Goal: Transaction & Acquisition: Download file/media

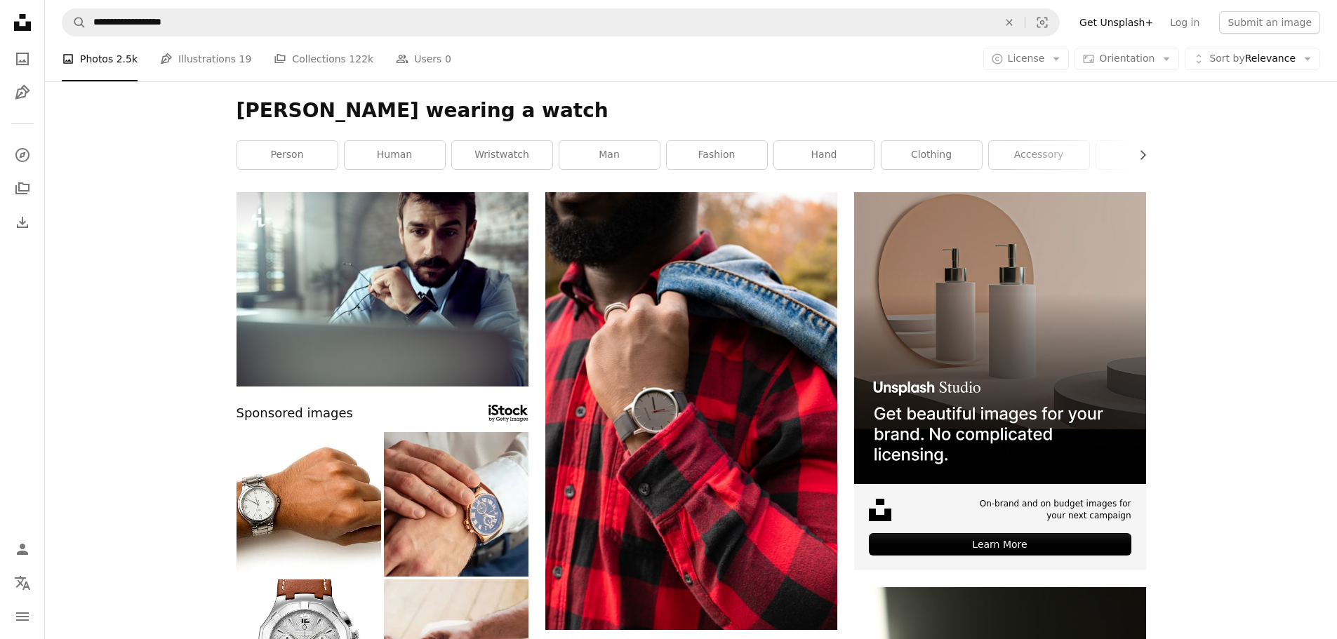
scroll to position [912, 0]
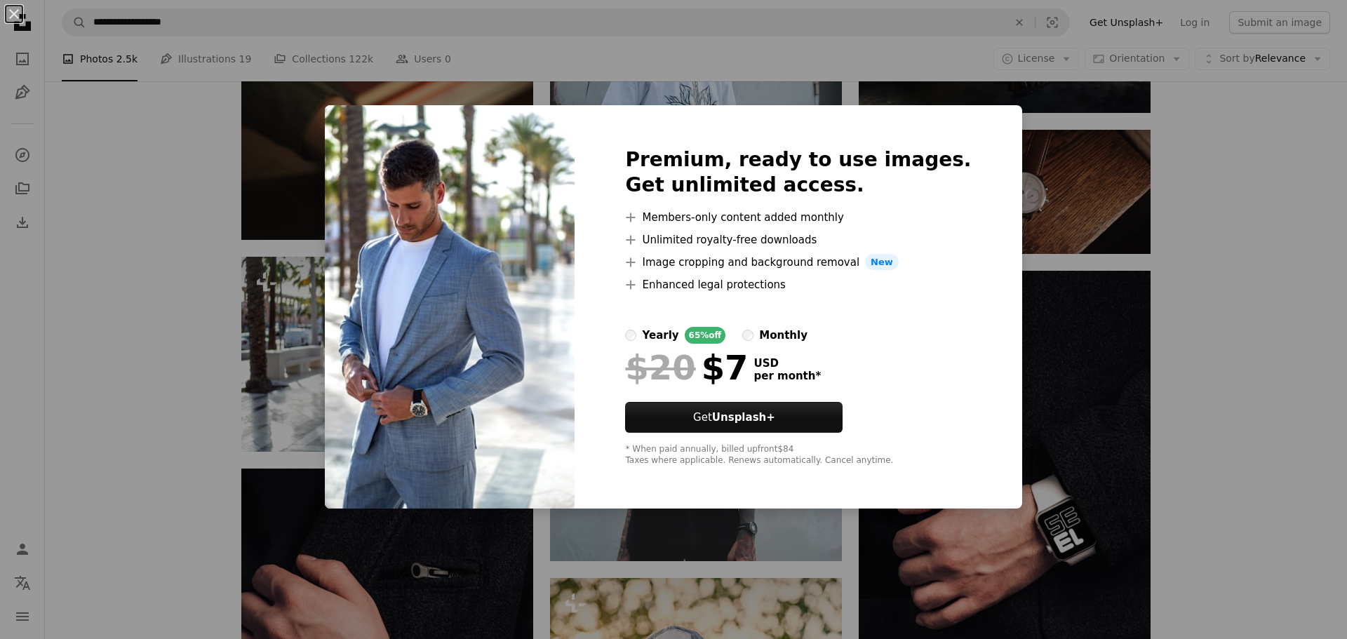
click at [1257, 242] on div "An X shape Premium, ready to use images. Get unlimited access. A plus sign Memb…" at bounding box center [673, 319] width 1347 height 639
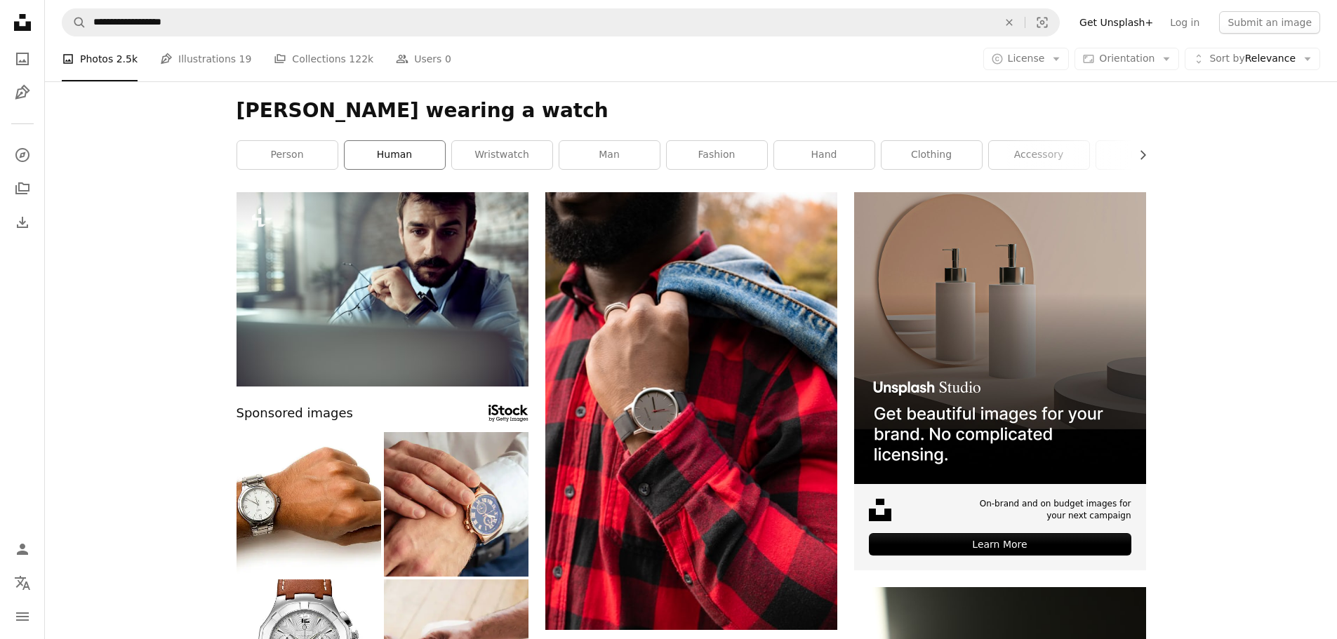
click at [432, 159] on link "human" at bounding box center [395, 155] width 100 height 28
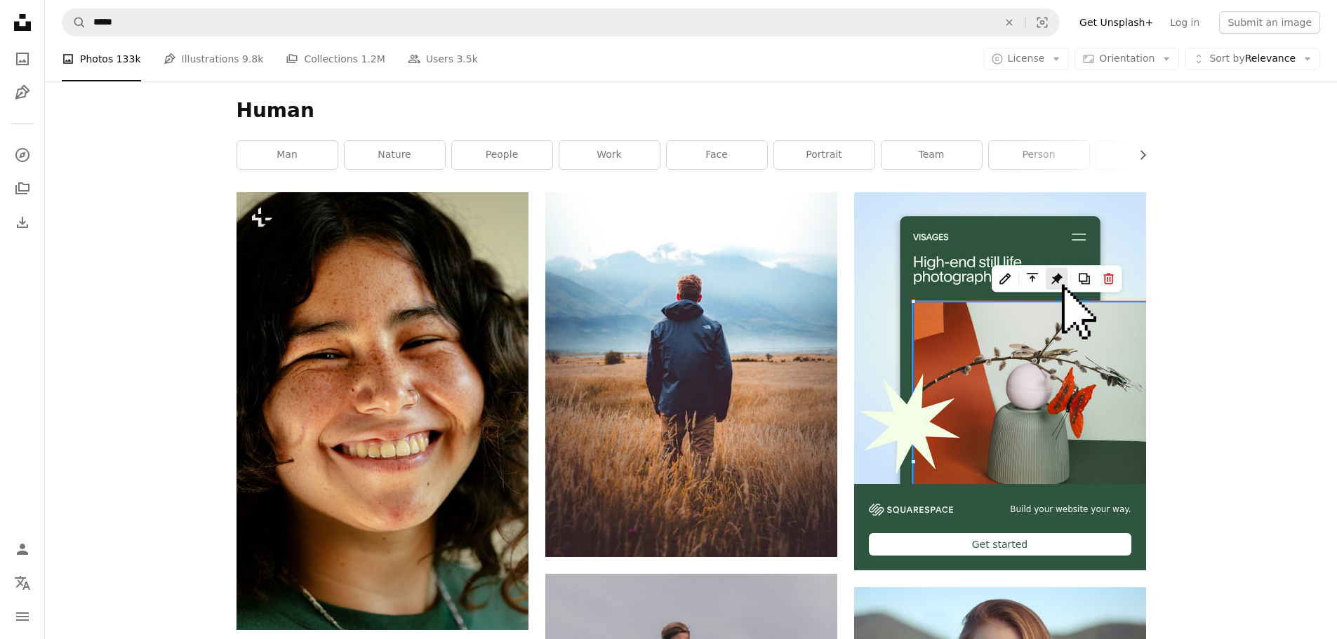
drag, startPoint x: 253, startPoint y: 114, endPoint x: 246, endPoint y: 116, distance: 8.2
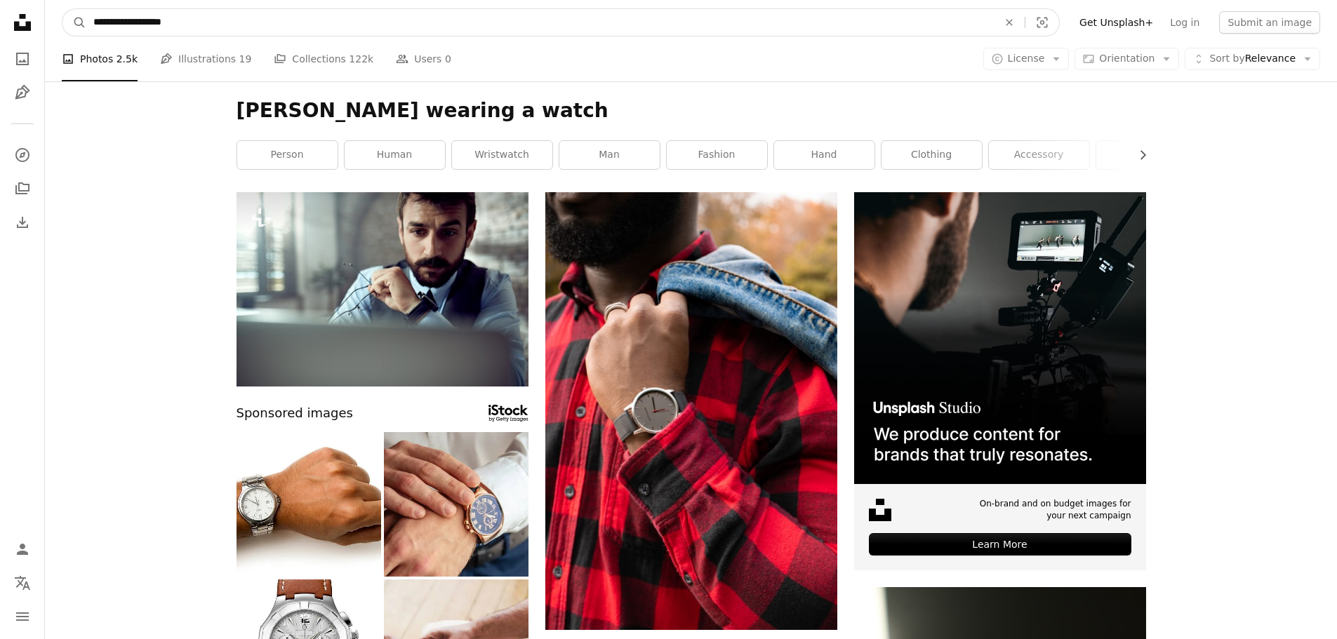
drag, startPoint x: 109, startPoint y: 22, endPoint x: 43, endPoint y: 26, distance: 66.8
type input "**********"
click button "A magnifying glass" at bounding box center [74, 22] width 24 height 27
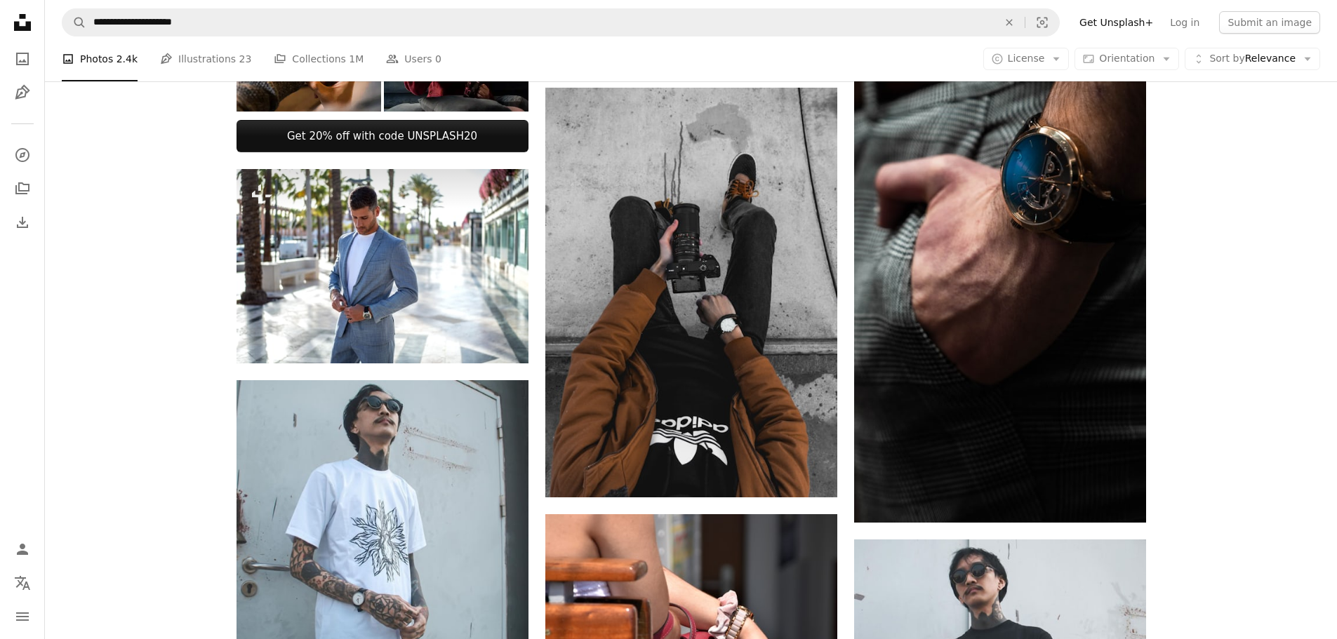
scroll to position [561, 0]
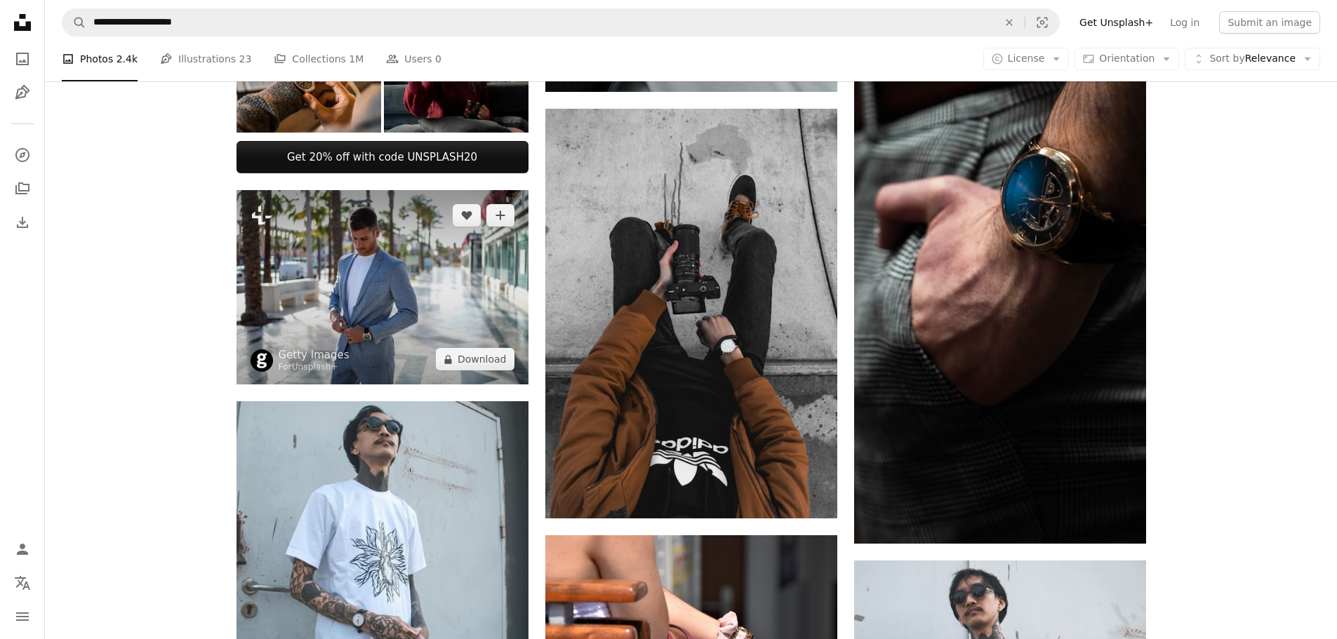
click at [347, 234] on img at bounding box center [382, 287] width 292 height 195
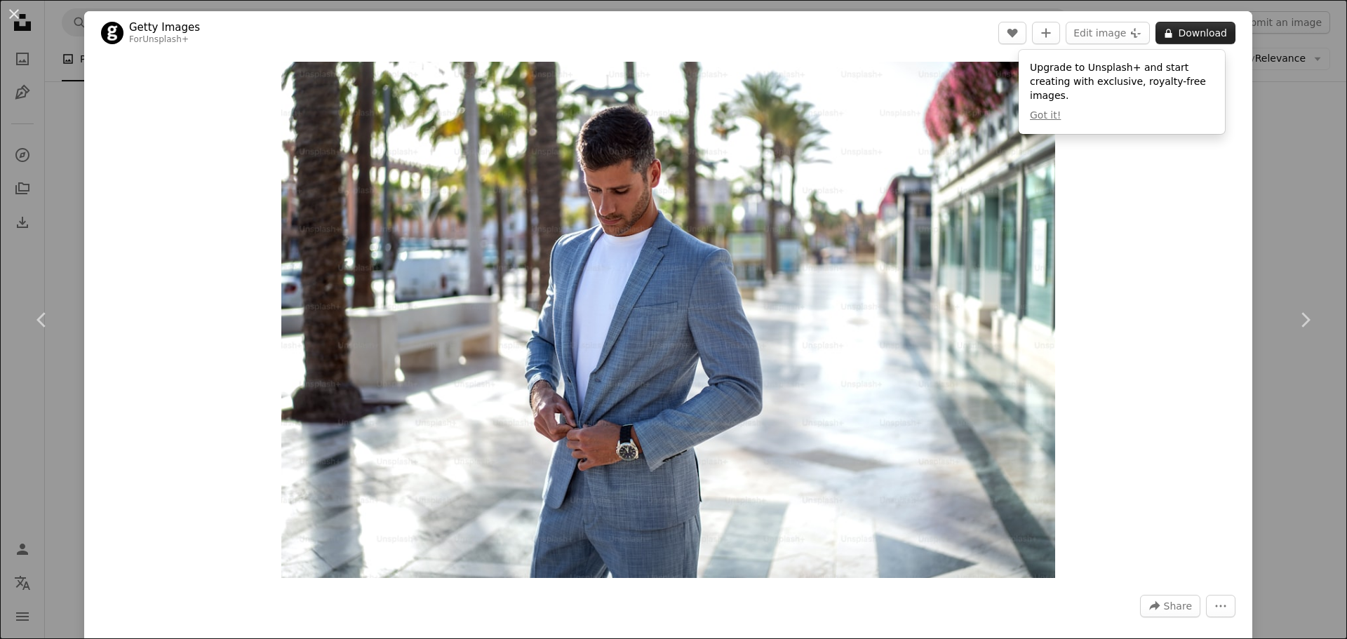
click at [1201, 32] on button "A lock Download" at bounding box center [1196, 33] width 80 height 22
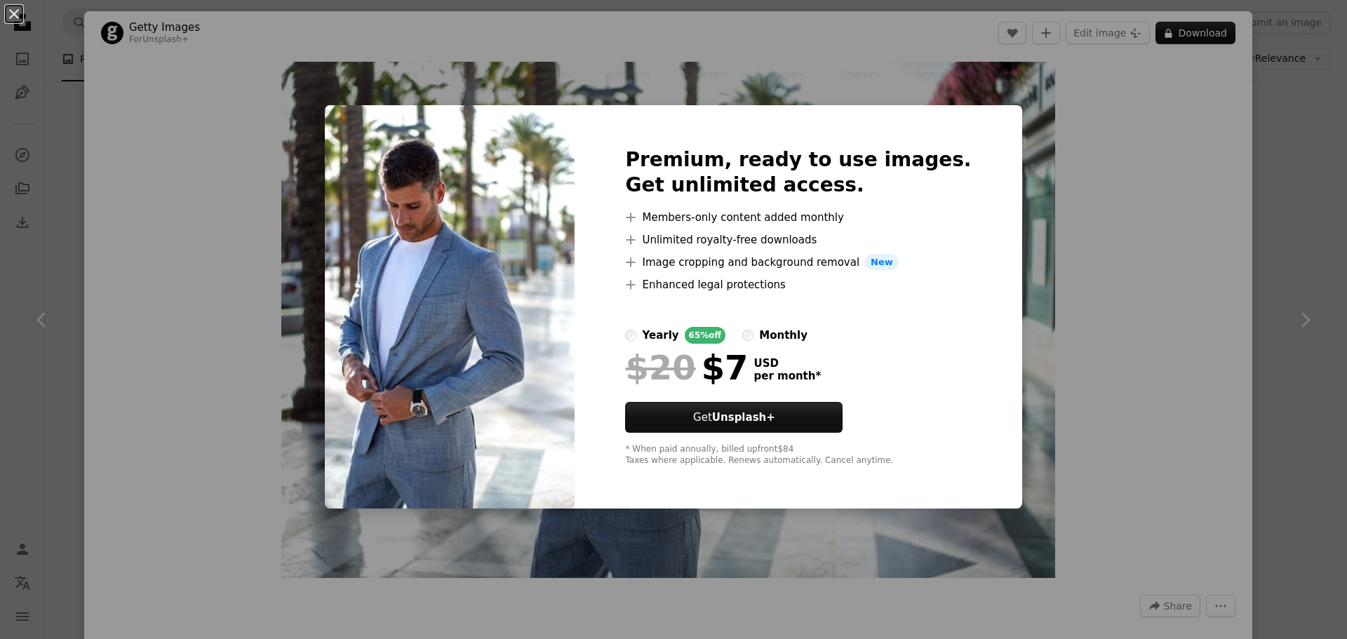
click at [768, 340] on label "monthly" at bounding box center [774, 335] width 65 height 17
click at [663, 330] on label "yearly 65% off" at bounding box center [675, 335] width 100 height 17
click at [1185, 199] on div "An X shape Premium, ready to use images. Get unlimited access. A plus sign Memb…" at bounding box center [673, 319] width 1347 height 639
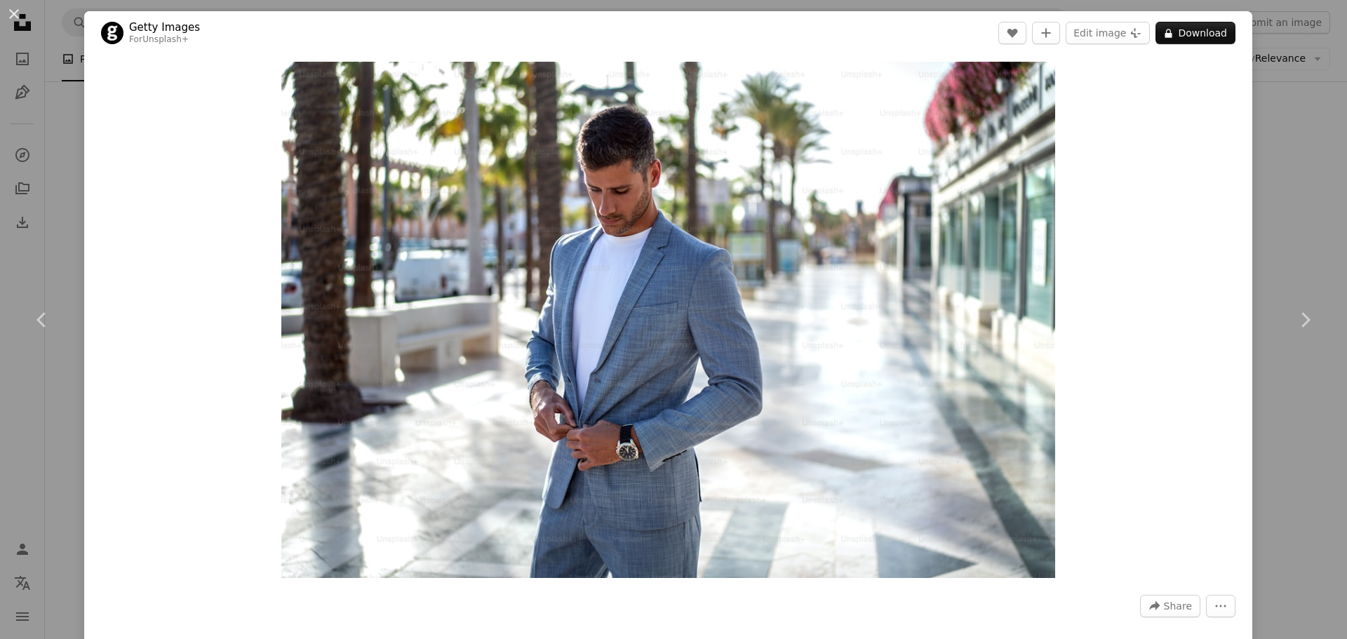
click at [1274, 69] on div "An X shape Chevron left Chevron right Getty Images For Unsplash+ A heart A plus…" at bounding box center [673, 319] width 1347 height 639
